Goal: Transaction & Acquisition: Purchase product/service

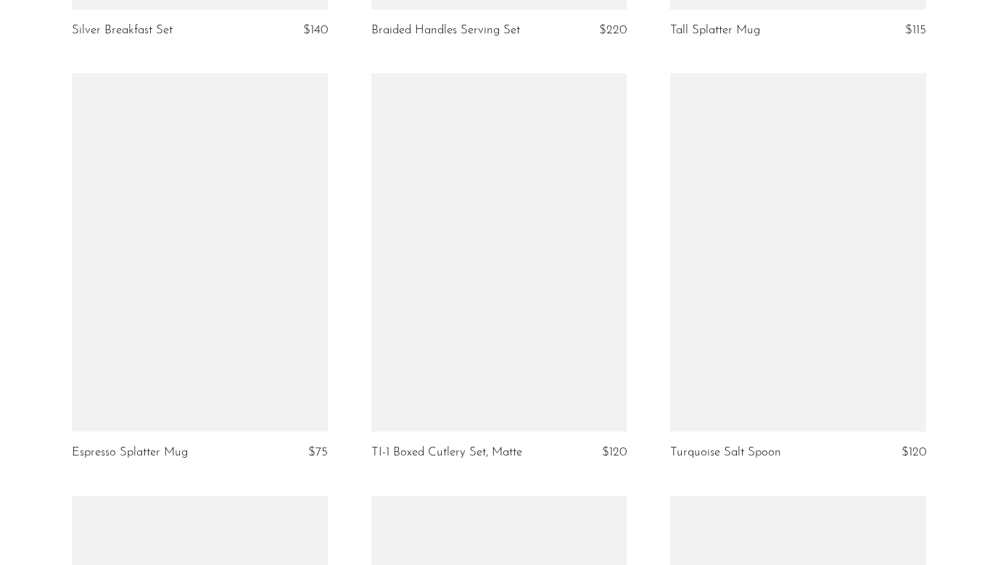
scroll to position [3067, 0]
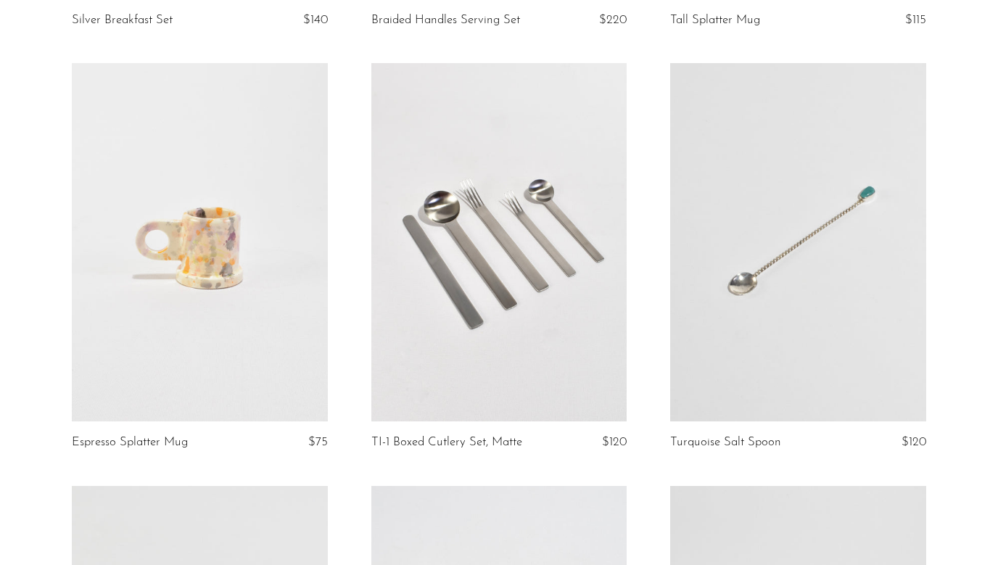
click at [502, 304] on link at bounding box center [499, 242] width 256 height 358
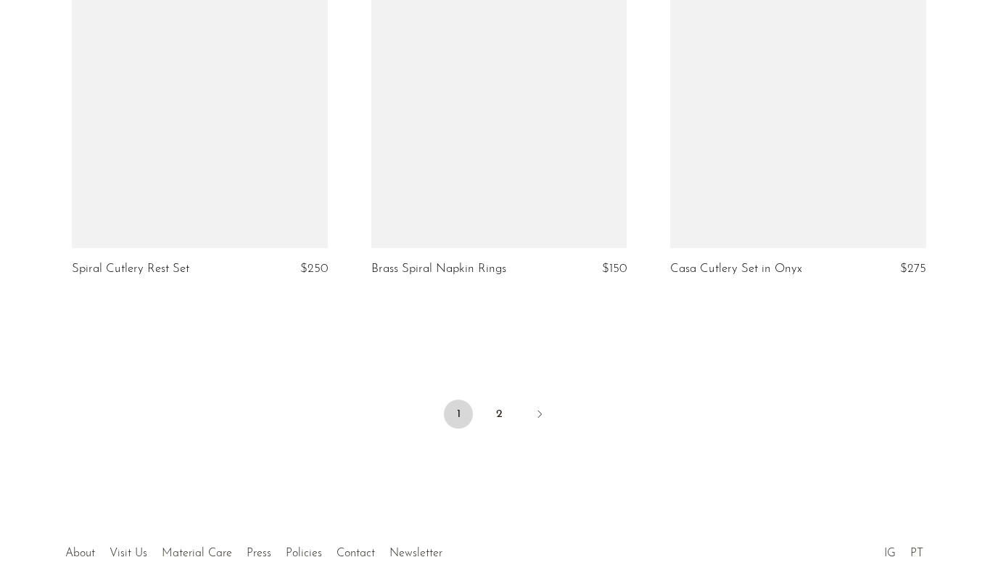
scroll to position [4948, 0]
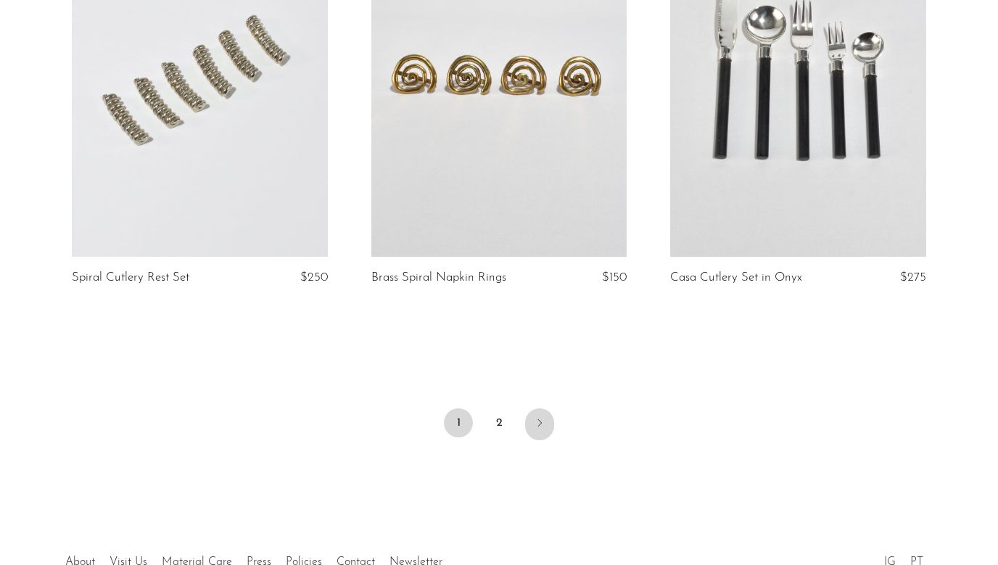
click at [541, 419] on icon "Next" at bounding box center [540, 423] width 12 height 12
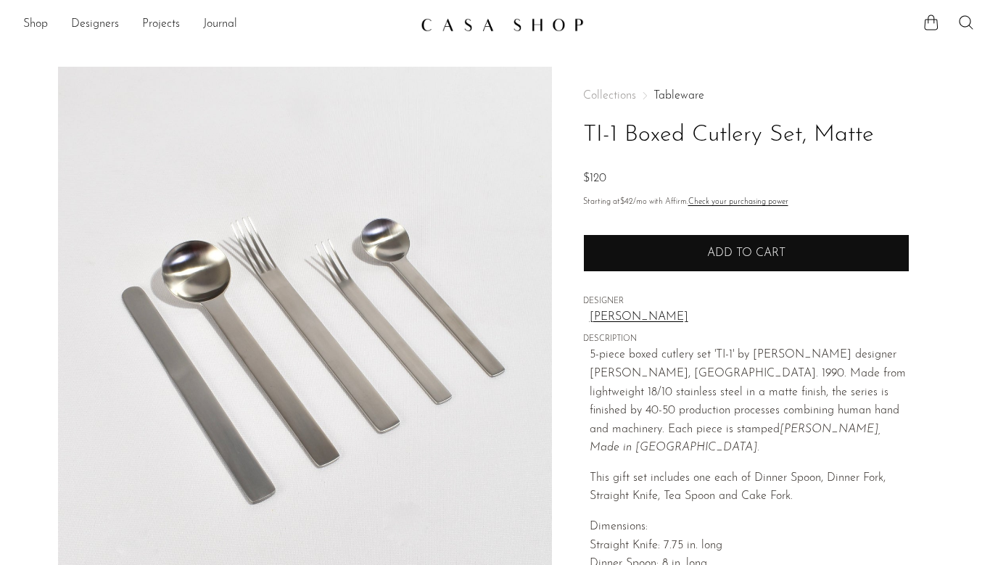
click at [702, 271] on button "Add to cart" at bounding box center [746, 253] width 326 height 38
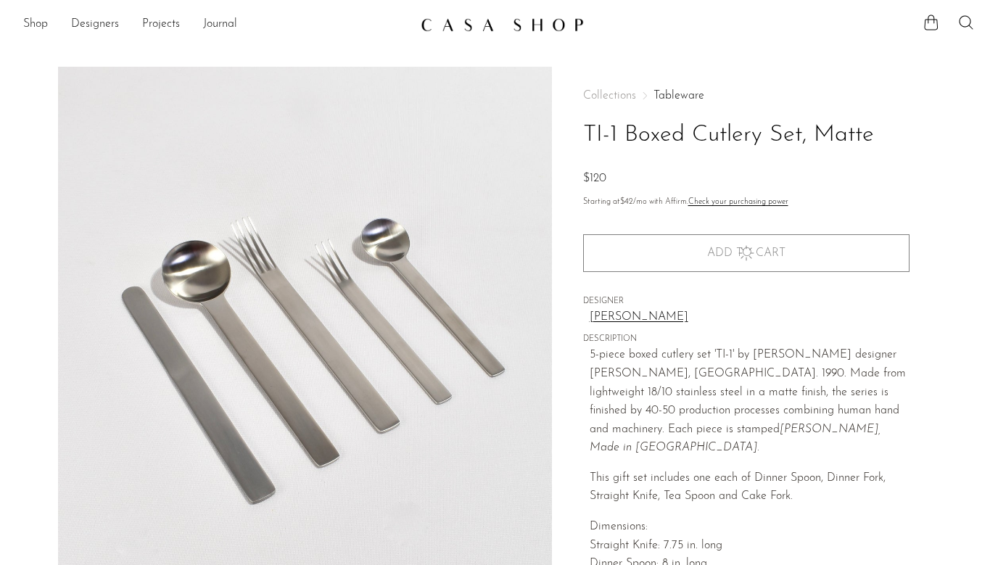
click at [714, 255] on div "Quantity 1 Add to cart" at bounding box center [746, 244] width 326 height 55
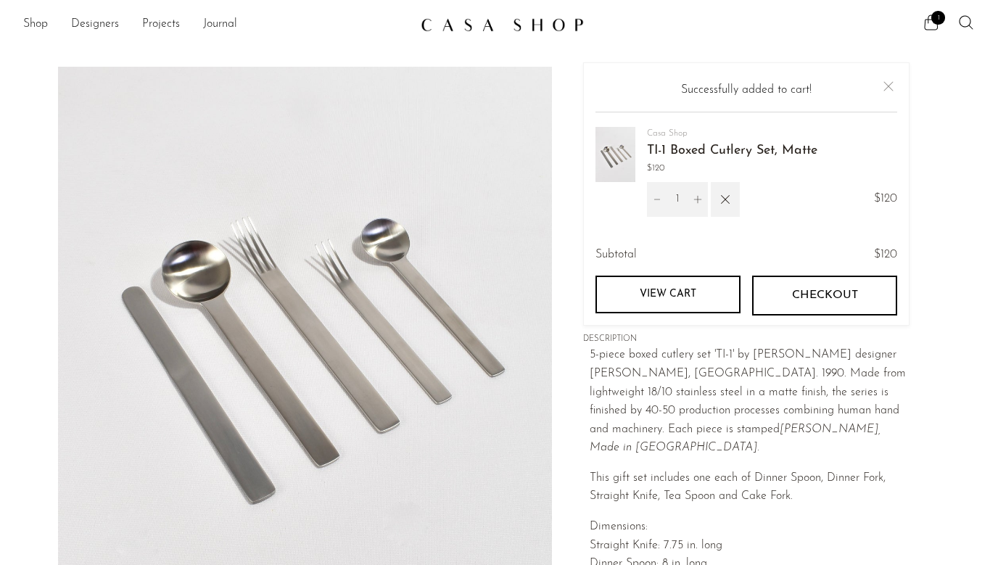
click at [702, 274] on div "Casa Shop TI-1 Boxed Cutlery Set, Matte $120 1 $120 Subtotal" at bounding box center [752, 219] width 337 height 184
click at [700, 287] on link "View cart" at bounding box center [668, 295] width 145 height 38
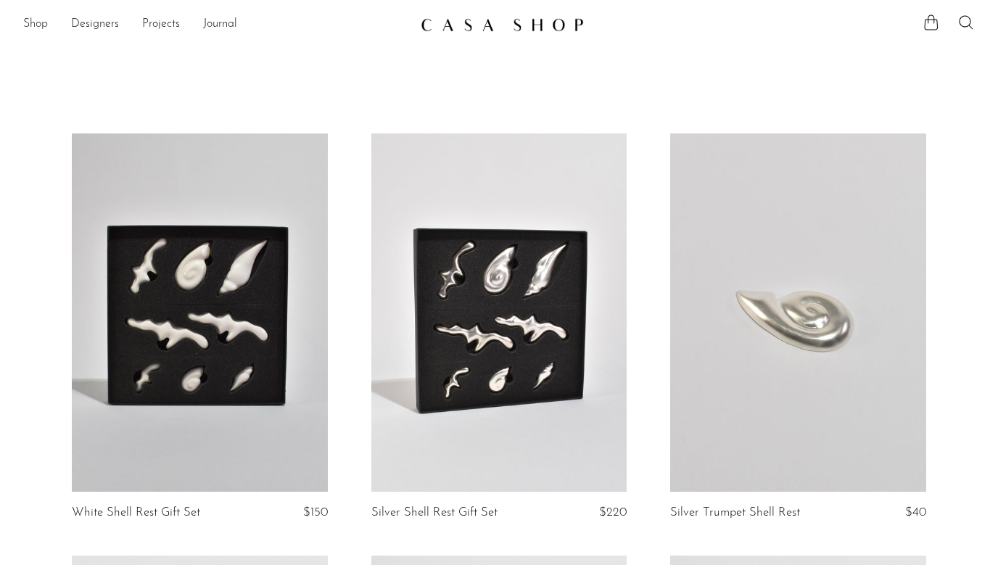
click at [44, 24] on link "Shop" at bounding box center [35, 24] width 25 height 19
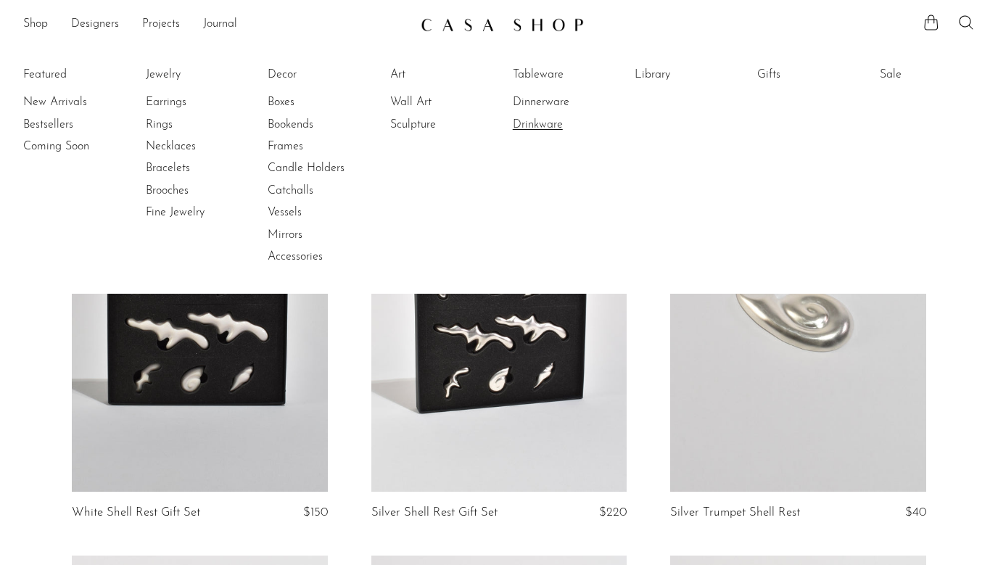
click at [548, 118] on link "Drinkware" at bounding box center [567, 125] width 109 height 16
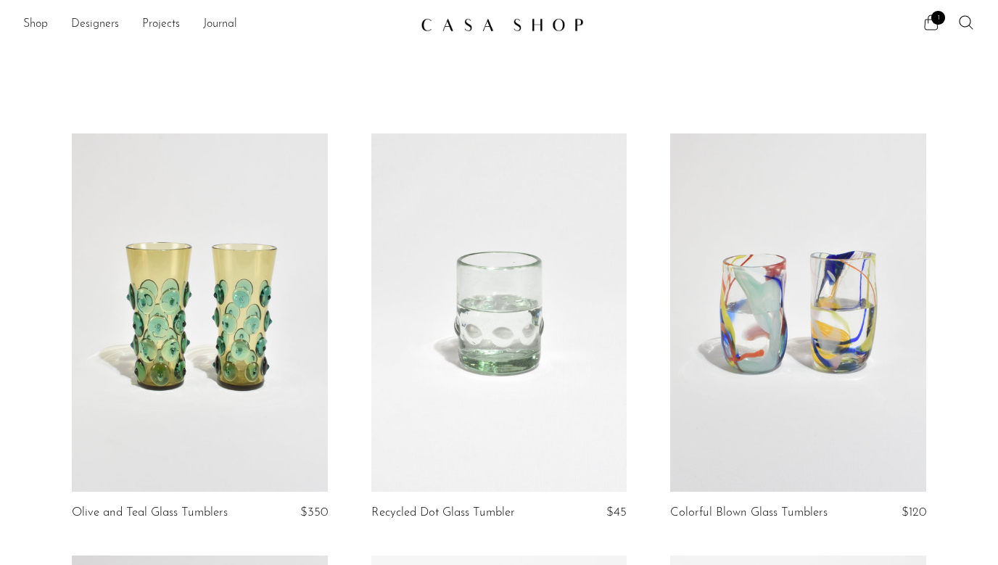
click at [934, 24] on icon at bounding box center [931, 22] width 17 height 17
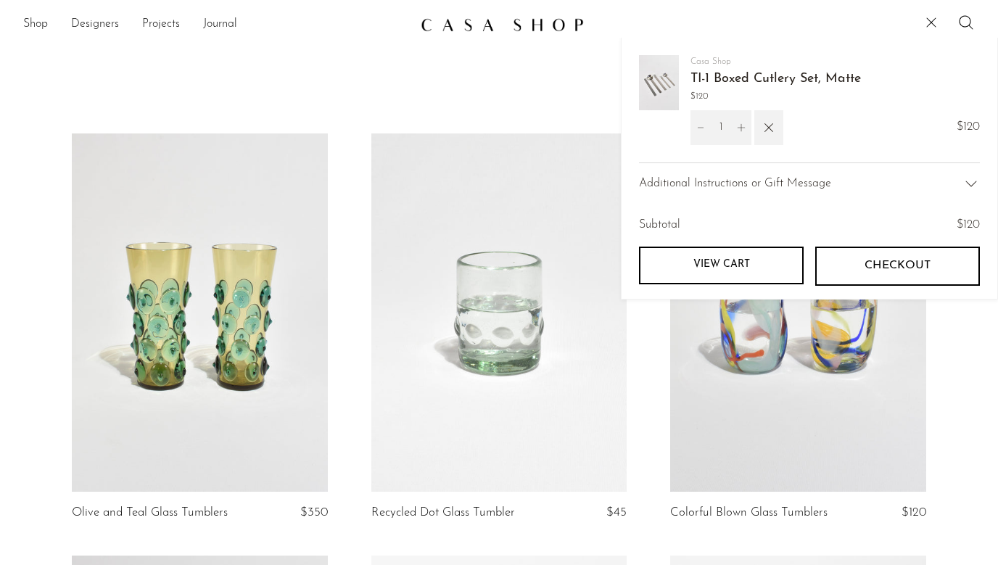
click at [710, 248] on link "View cart" at bounding box center [721, 266] width 165 height 38
